Goal: Transaction & Acquisition: Purchase product/service

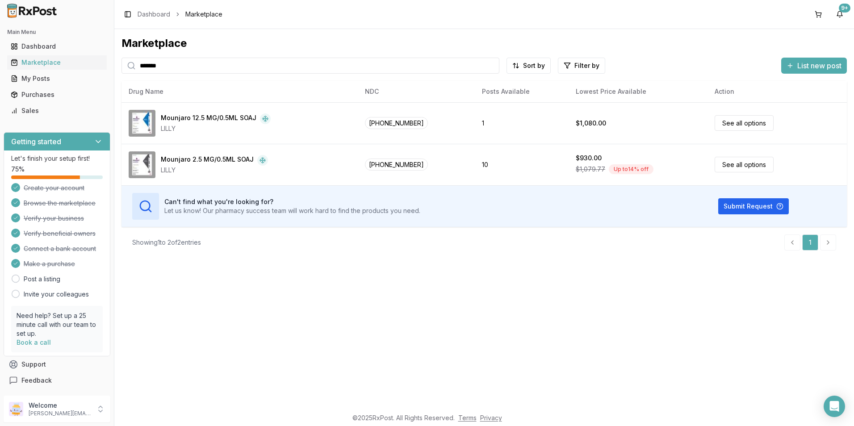
drag, startPoint x: 173, startPoint y: 67, endPoint x: 123, endPoint y: 63, distance: 50.1
click at [123, 63] on div "*******" at bounding box center [310, 66] width 378 height 16
drag, startPoint x: 192, startPoint y: 56, endPoint x: 188, endPoint y: 62, distance: 6.6
click at [188, 62] on div "Marketplace ******* Sort by Filter by List new post Card Table NDC: [PHONE_NUMB…" at bounding box center [483, 147] width 725 height 222
drag, startPoint x: 185, startPoint y: 68, endPoint x: 96, endPoint y: 73, distance: 89.0
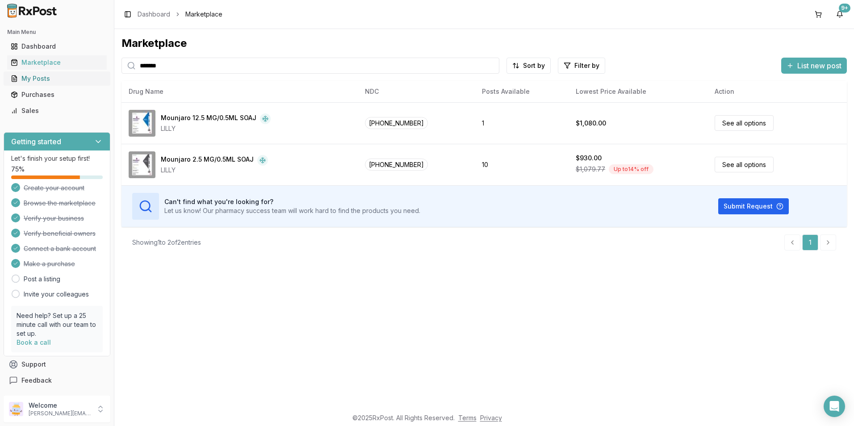
click at [96, 73] on div "Main Menu Dashboard Marketplace My Posts Purchases Sales Getting started Let's …" at bounding box center [427, 213] width 854 height 426
click at [281, 287] on div "Marketplace ******* Sort by Filter by List new post Card Table NDC: [PHONE_NUMB…" at bounding box center [484, 218] width 740 height 379
drag, startPoint x: 651, startPoint y: 321, endPoint x: 655, endPoint y: 318, distance: 5.5
click at [651, 321] on div "Marketplace ******* Sort by Filter by List new post Card Table NDC: [PHONE_NUMB…" at bounding box center [484, 218] width 740 height 379
click at [176, 63] on input "*******" at bounding box center [310, 66] width 378 height 16
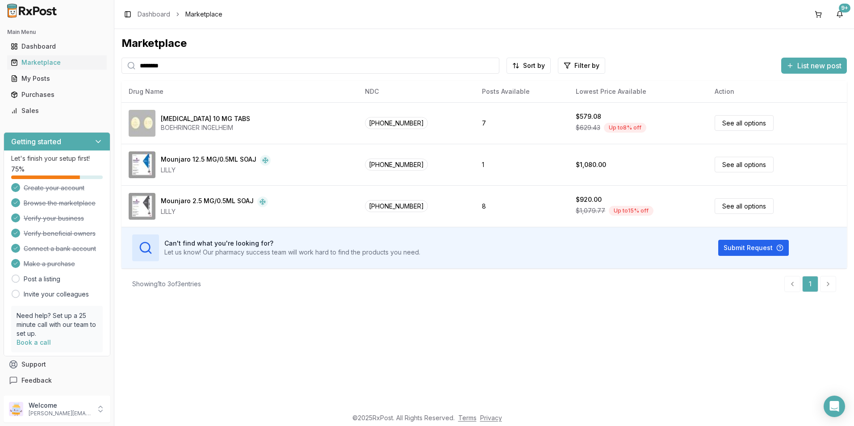
drag, startPoint x: 189, startPoint y: 66, endPoint x: 126, endPoint y: 67, distance: 63.9
click at [126, 67] on div "********" at bounding box center [310, 66] width 378 height 16
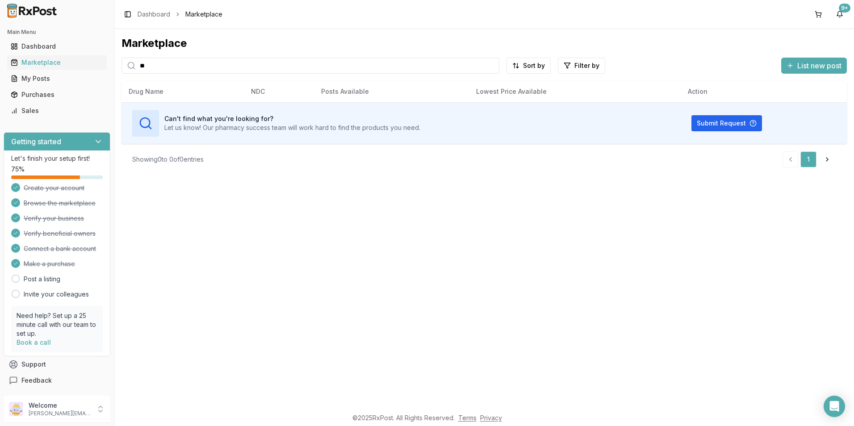
type input "*"
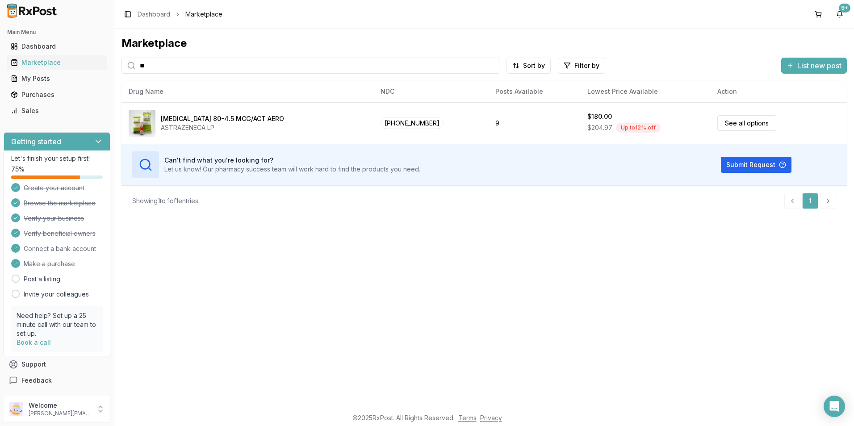
type input "*"
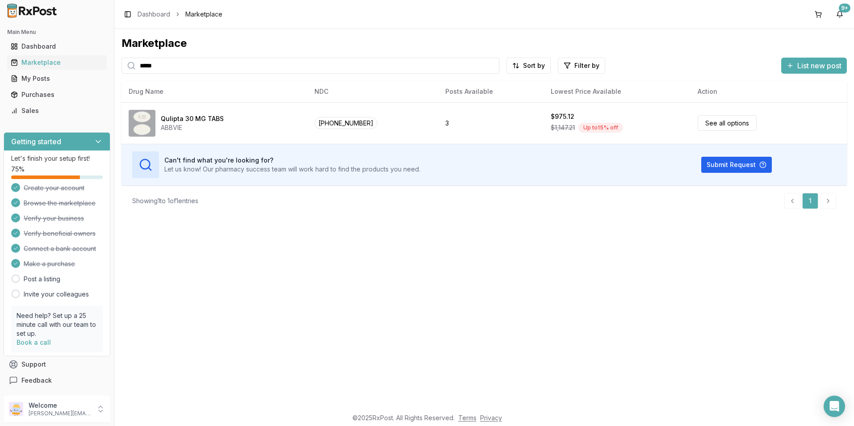
drag, startPoint x: 188, startPoint y: 68, endPoint x: 111, endPoint y: 61, distance: 78.1
click at [111, 61] on div "Main Menu Dashboard Marketplace My Posts Purchases Sales Getting started Let's …" at bounding box center [427, 213] width 854 height 426
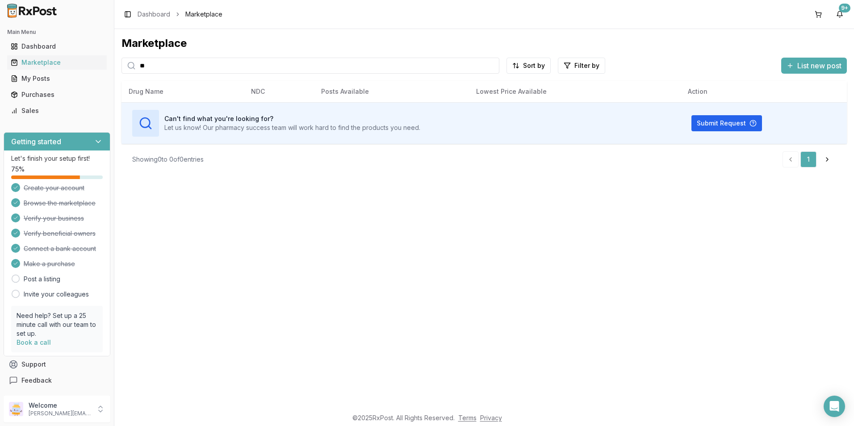
type input "*"
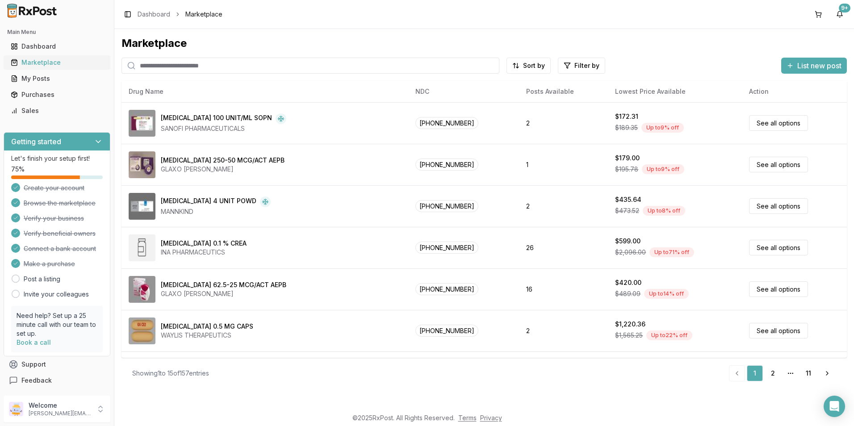
click at [47, 63] on div "Marketplace" at bounding box center [57, 62] width 92 height 9
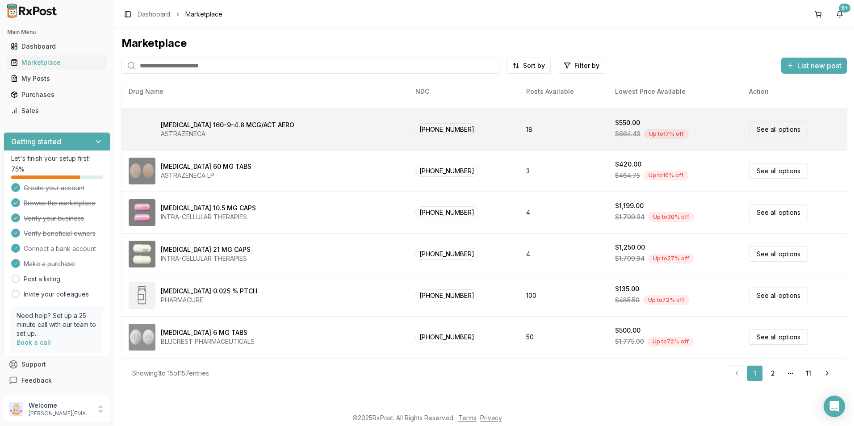
scroll to position [368, 0]
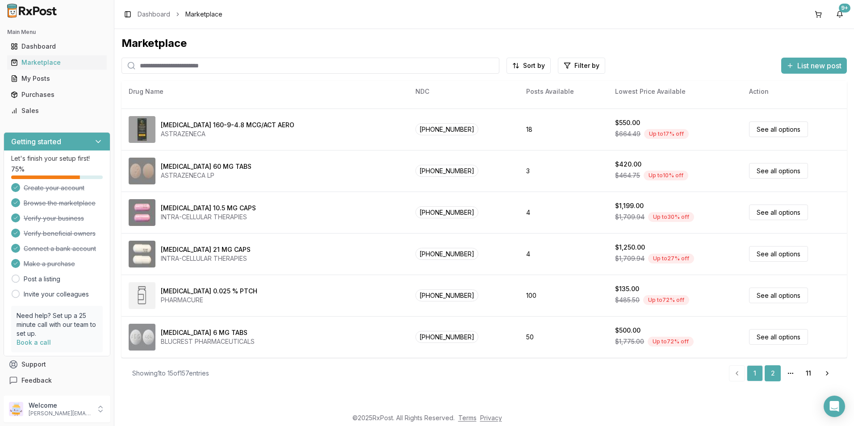
click at [774, 374] on link "2" at bounding box center [773, 373] width 16 height 16
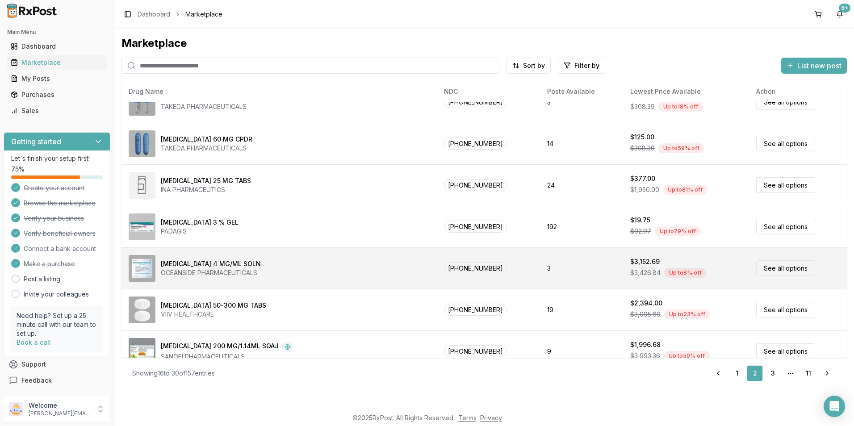
scroll to position [368, 0]
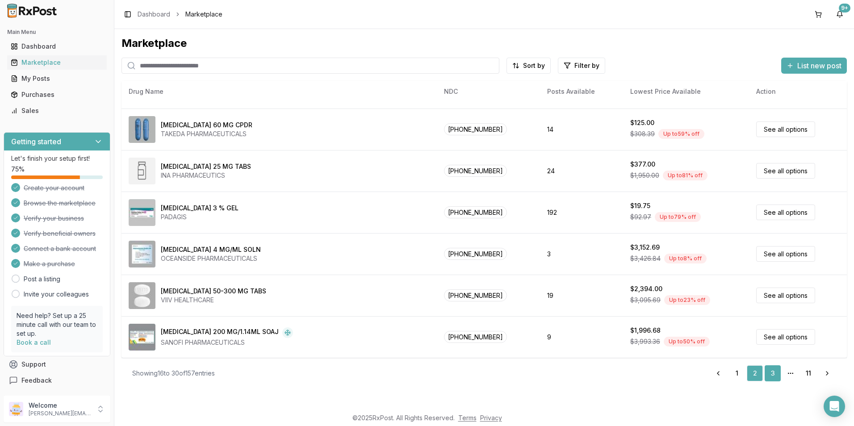
click at [774, 376] on link "3" at bounding box center [773, 373] width 16 height 16
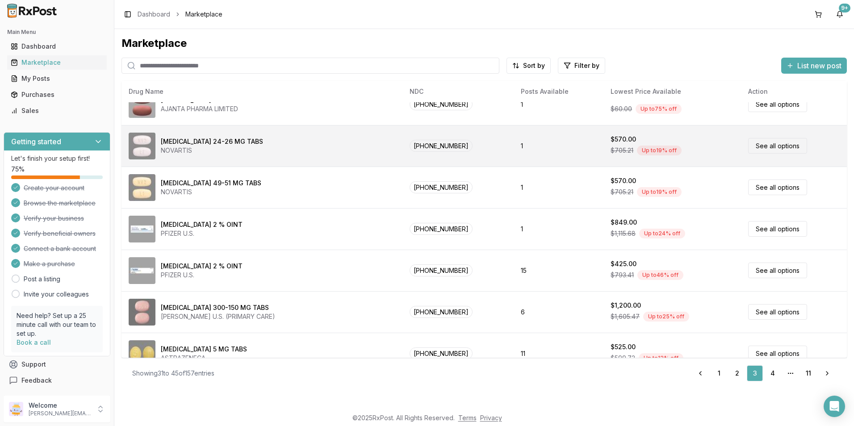
scroll to position [368, 0]
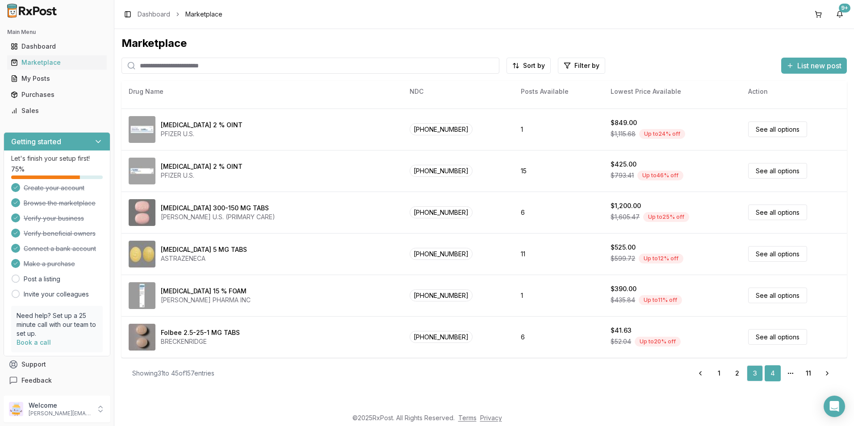
click at [771, 368] on link "4" at bounding box center [773, 373] width 16 height 16
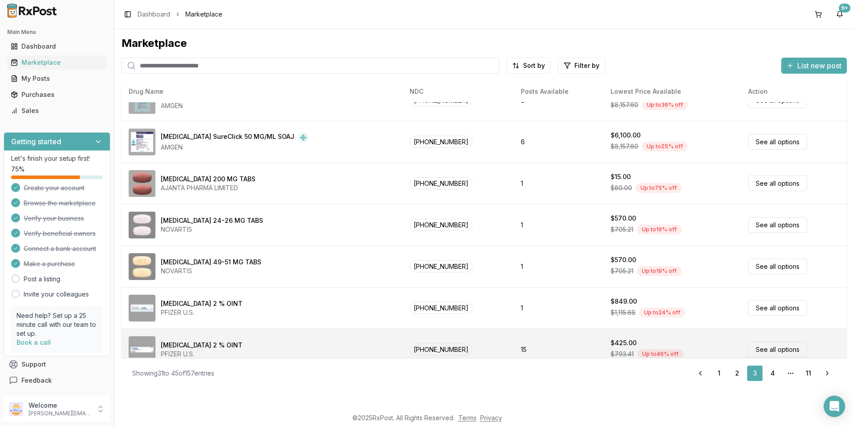
scroll to position [10, 0]
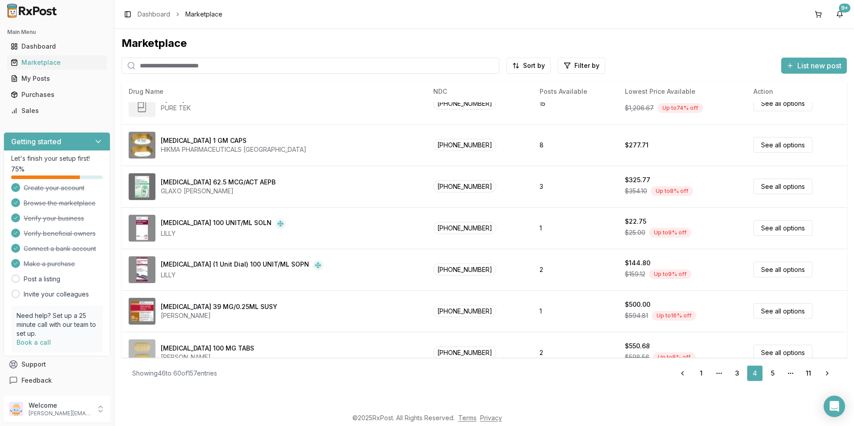
scroll to position [368, 0]
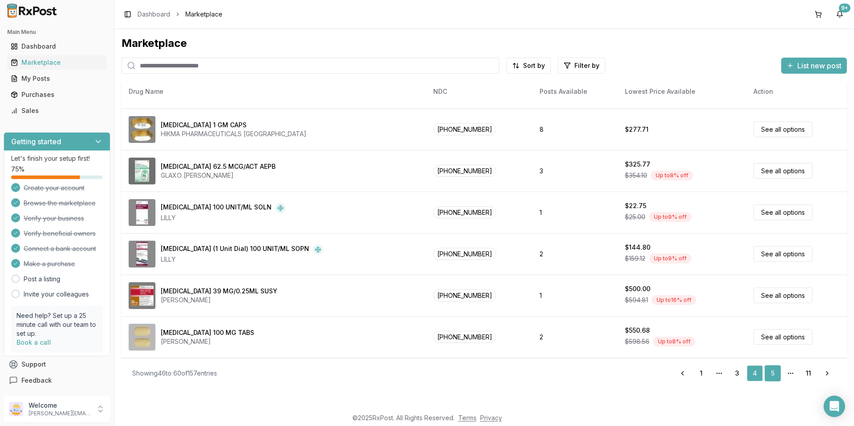
click at [769, 371] on link "5" at bounding box center [773, 373] width 16 height 16
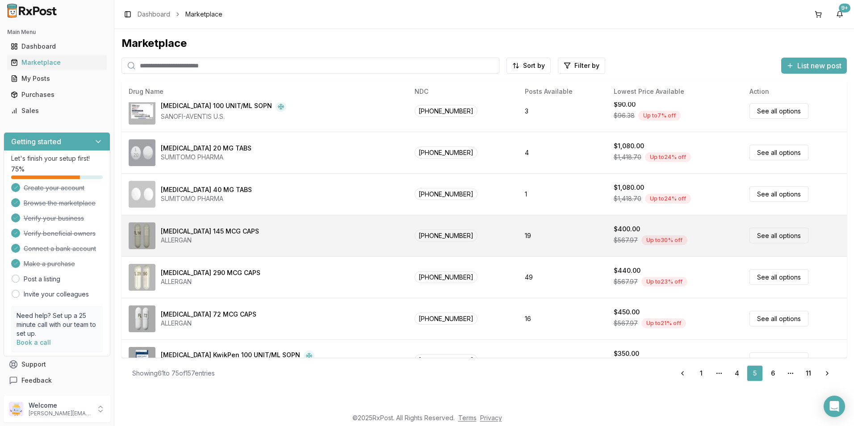
scroll to position [368, 0]
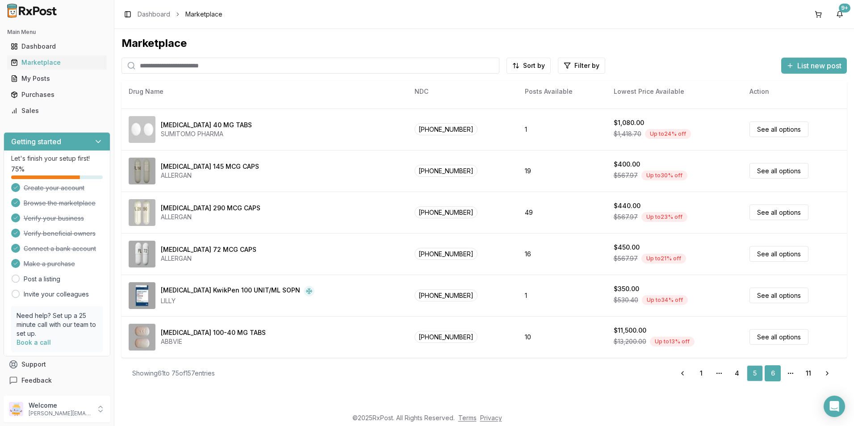
click at [769, 373] on link "6" at bounding box center [773, 373] width 16 height 16
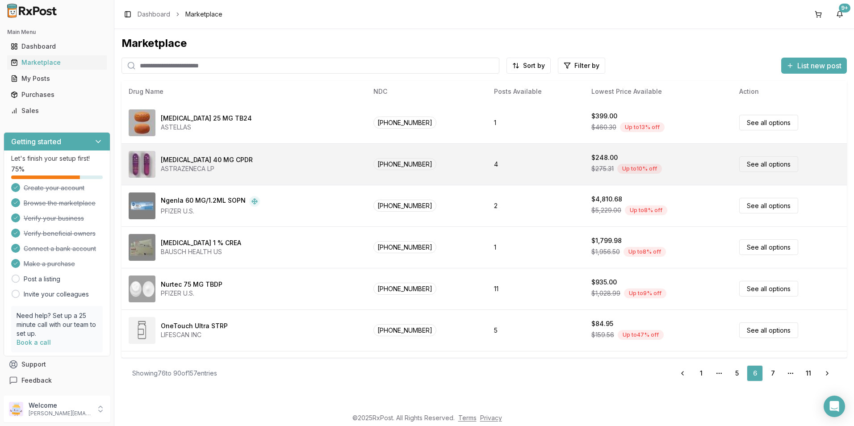
scroll to position [323, 0]
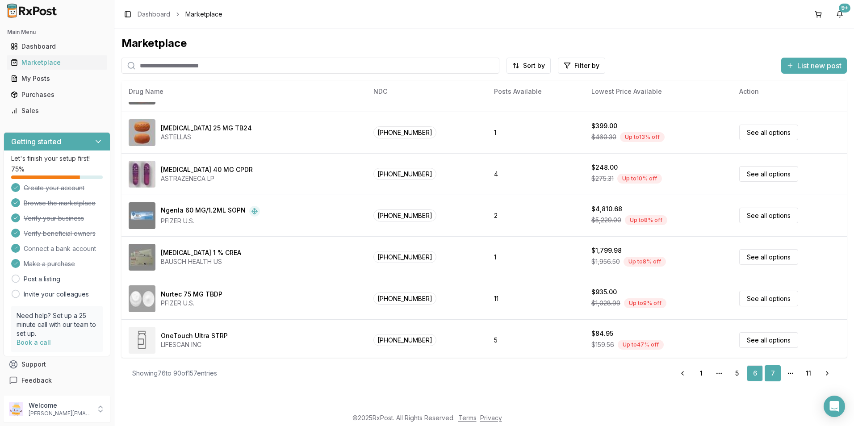
click at [770, 373] on link "7" at bounding box center [773, 373] width 16 height 16
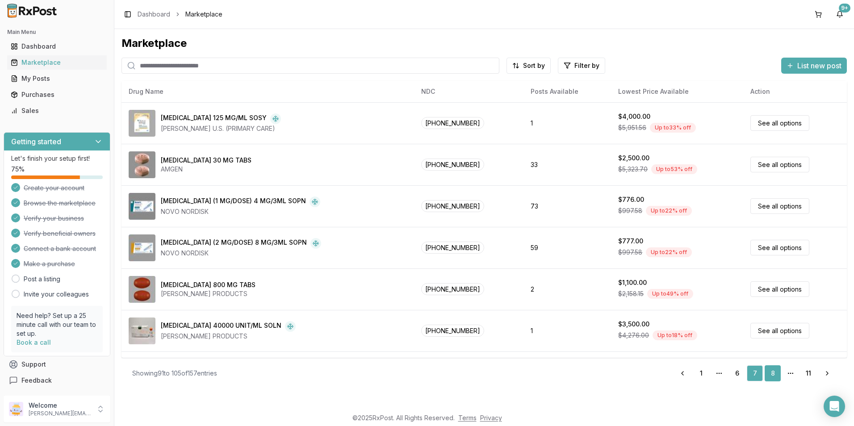
click at [777, 371] on link "8" at bounding box center [773, 373] width 16 height 16
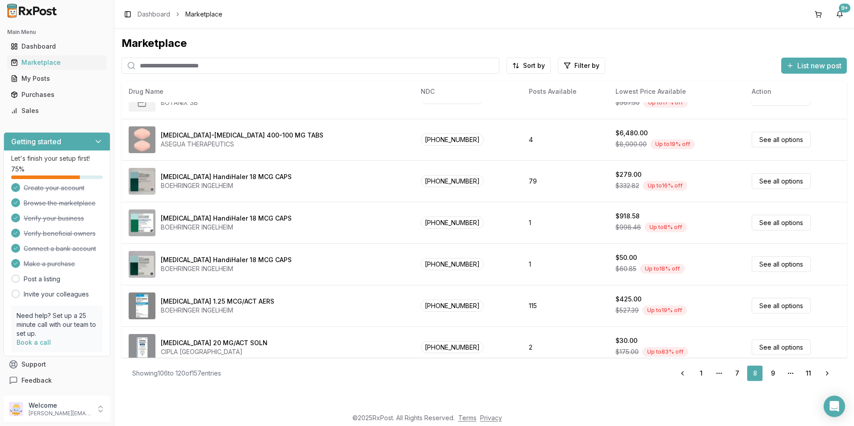
scroll to position [368, 0]
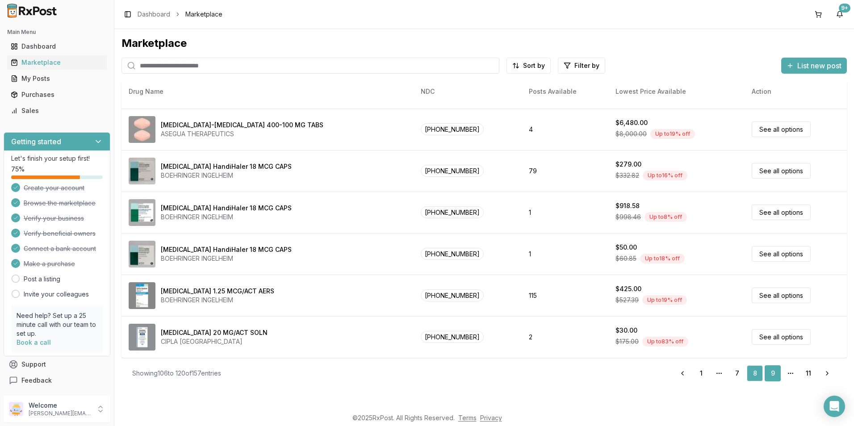
click at [776, 372] on link "9" at bounding box center [773, 373] width 16 height 16
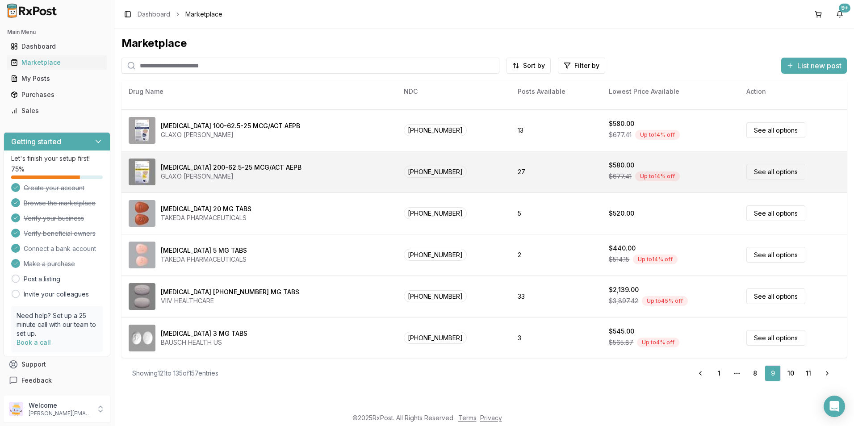
scroll to position [268, 0]
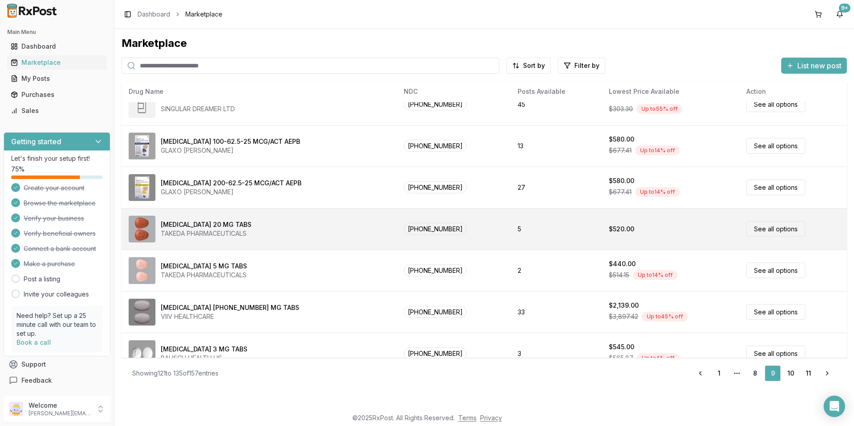
click at [456, 235] on td "[PHONE_NUMBER]" at bounding box center [453, 229] width 113 height 42
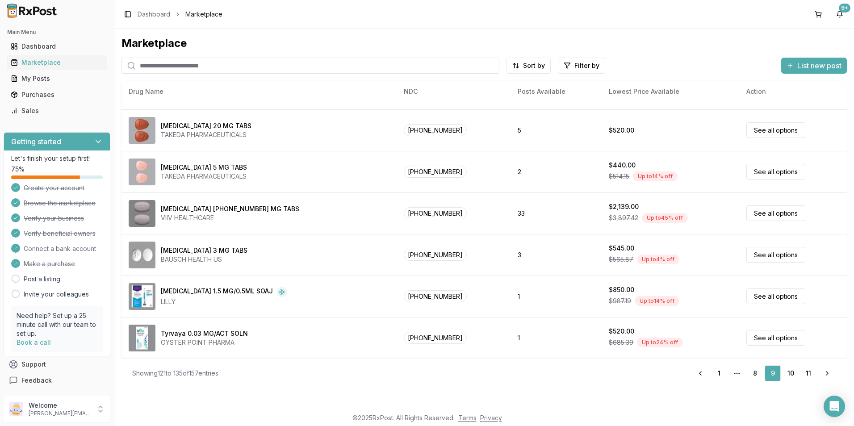
scroll to position [368, 0]
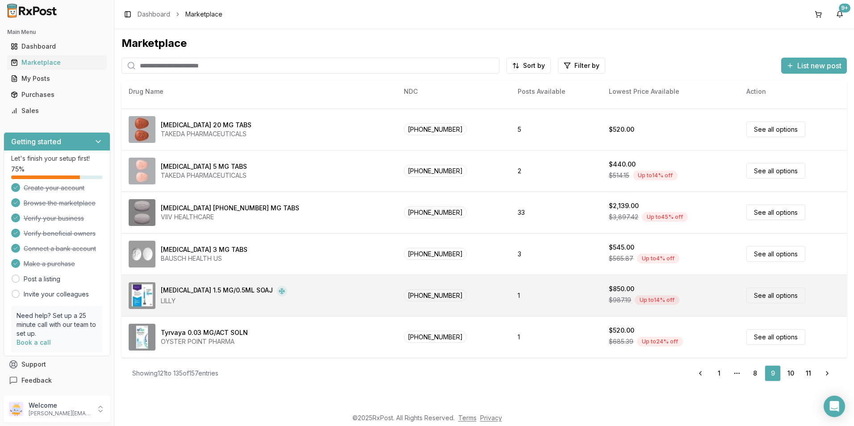
click at [362, 290] on div "[MEDICAL_DATA] 1.5 MG/0.5ML SOAJ LILLY" at bounding box center [259, 295] width 261 height 27
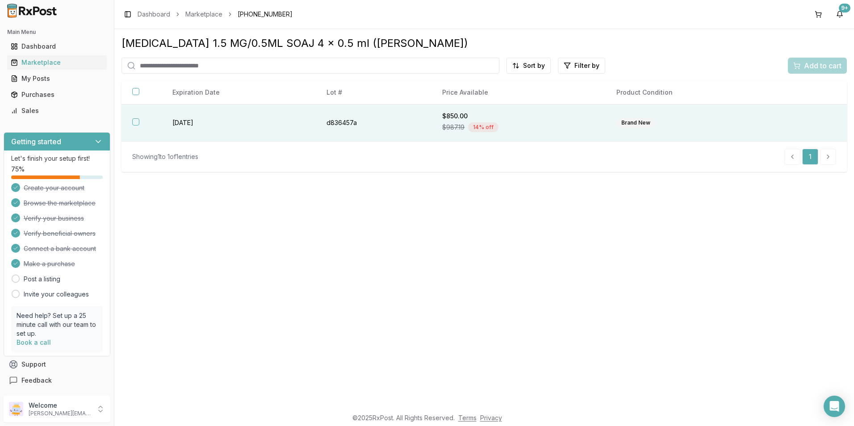
click at [139, 124] on th at bounding box center [141, 123] width 40 height 37
click at [805, 63] on span "Add to cart" at bounding box center [823, 65] width 38 height 11
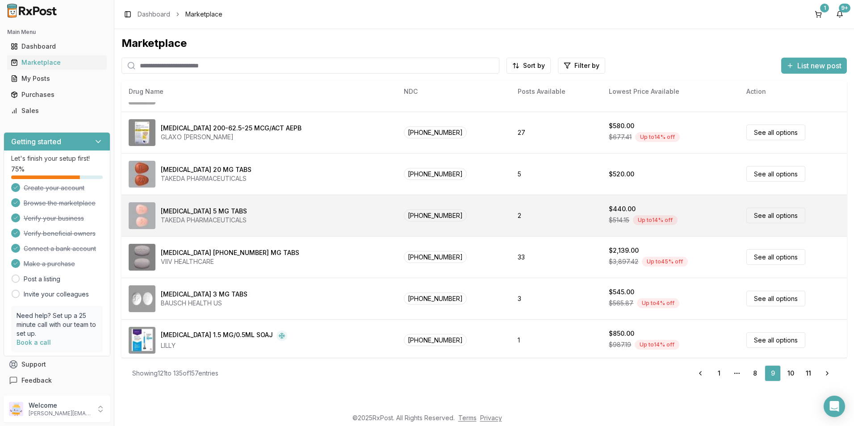
scroll to position [368, 0]
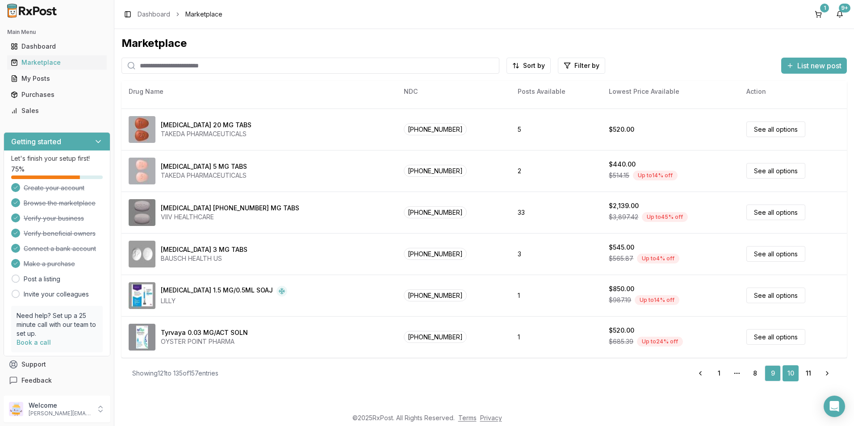
click at [792, 375] on link "10" at bounding box center [791, 373] width 16 height 16
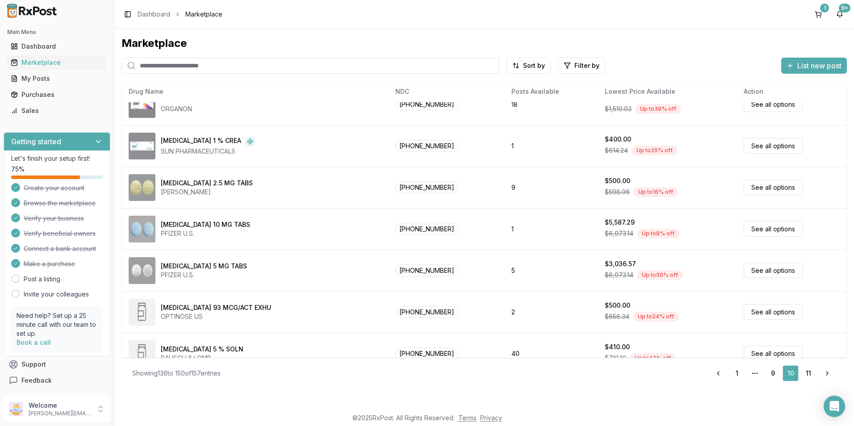
scroll to position [368, 0]
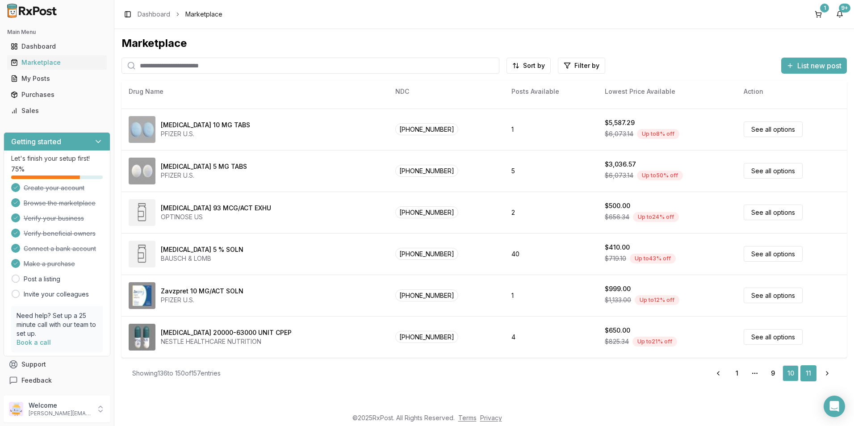
click at [805, 373] on link "11" at bounding box center [808, 373] width 16 height 16
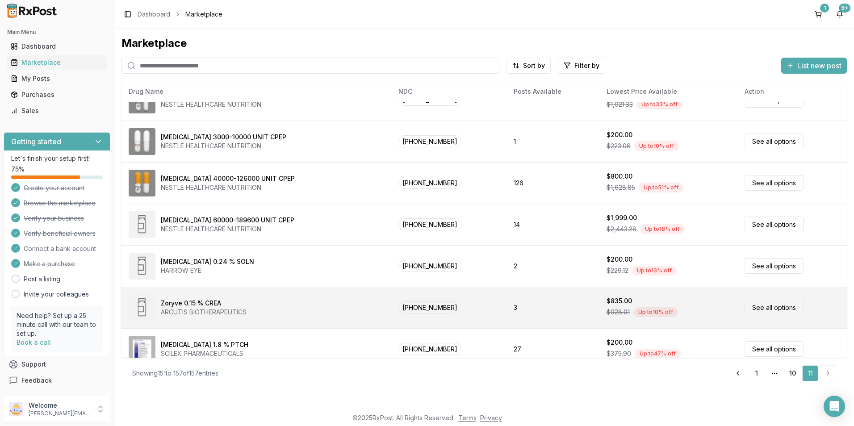
scroll to position [35, 0]
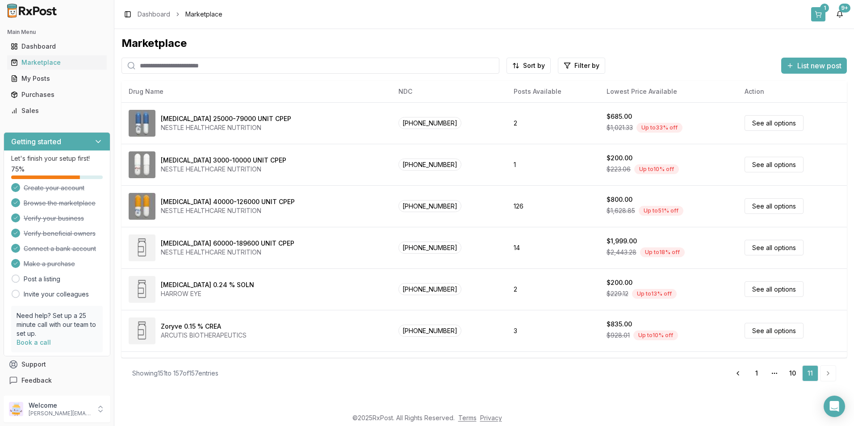
click at [818, 14] on button "1" at bounding box center [818, 14] width 14 height 14
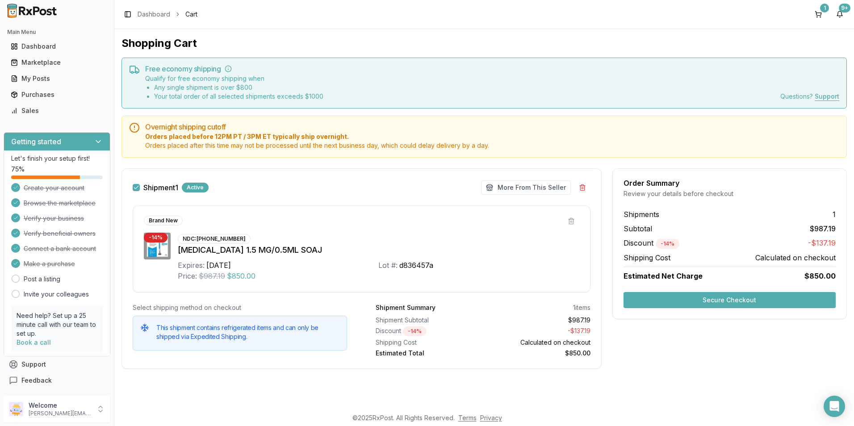
click at [710, 300] on button "Secure Checkout" at bounding box center [730, 300] width 212 height 16
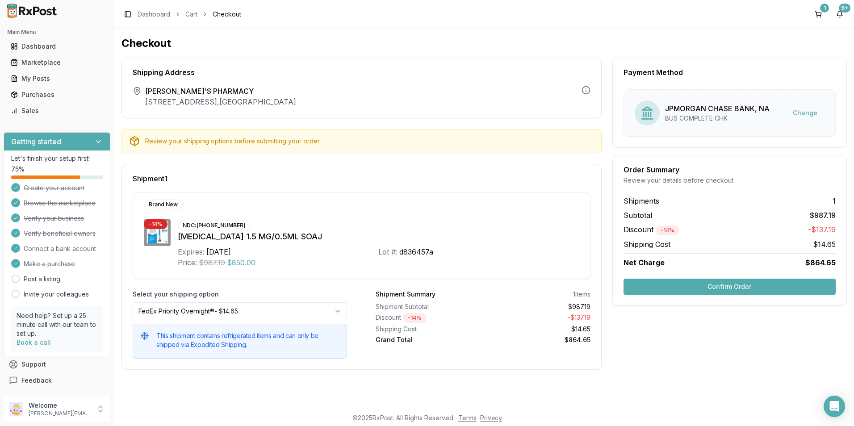
click at [723, 288] on button "Confirm Order" at bounding box center [730, 287] width 212 height 16
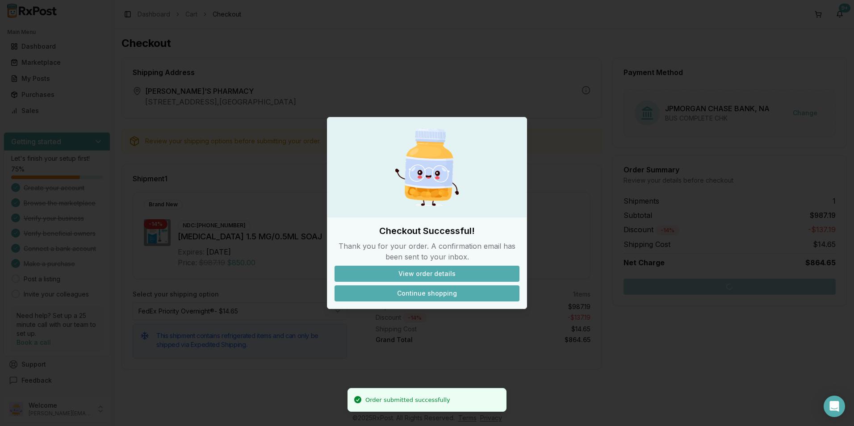
click at [415, 296] on button "Continue shopping" at bounding box center [427, 293] width 185 height 16
